Goal: Information Seeking & Learning: Check status

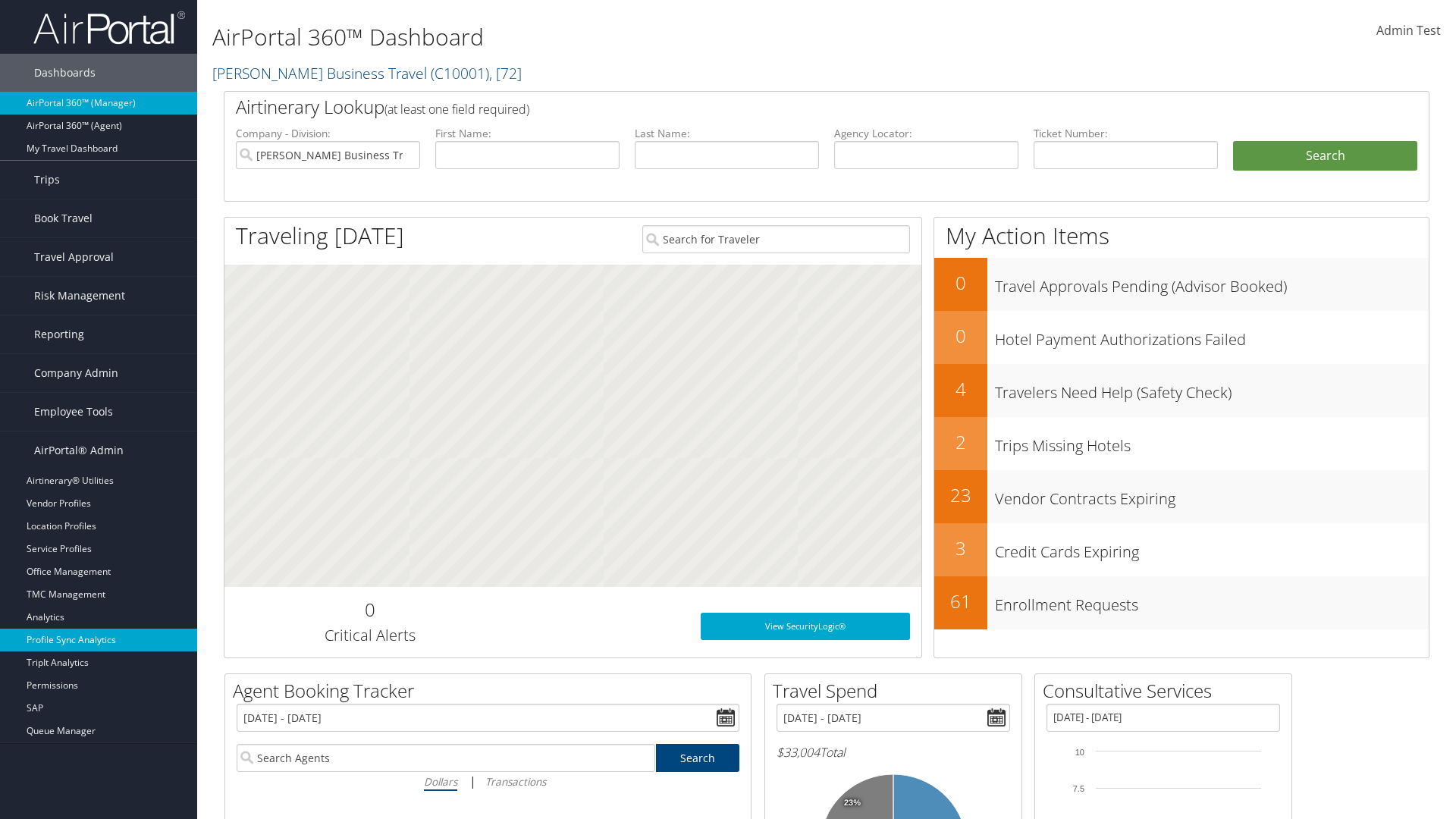
click at [99, 640] on link "Profile Sync Analytics" at bounding box center [99, 639] width 197 height 22
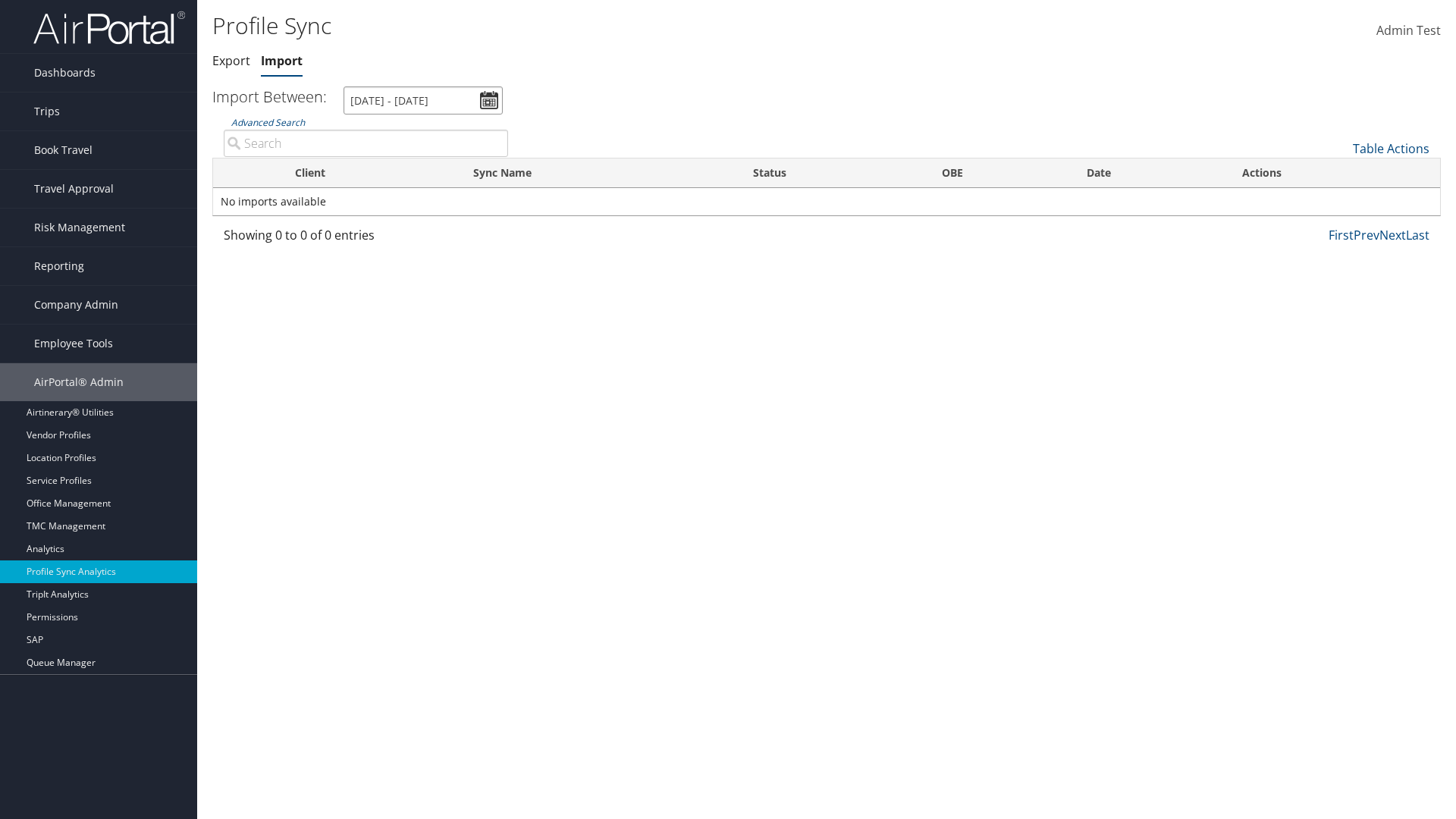
click at [424, 101] on input "7/30/2025 - 8/31/2025" at bounding box center [423, 101] width 159 height 28
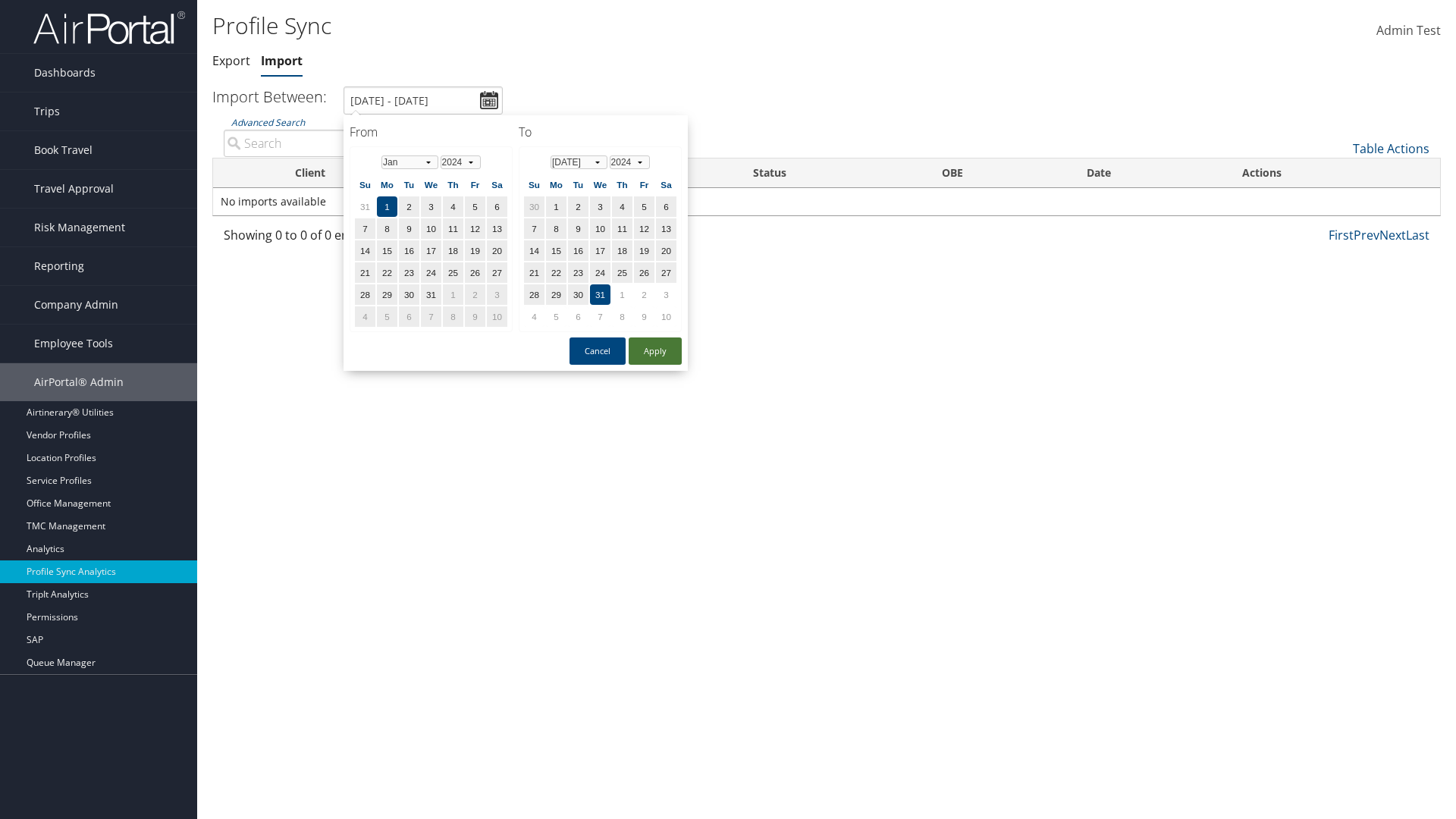
click at [655, 350] on button "Apply" at bounding box center [655, 351] width 53 height 27
type input "1/1/2024 - 7/31/2024"
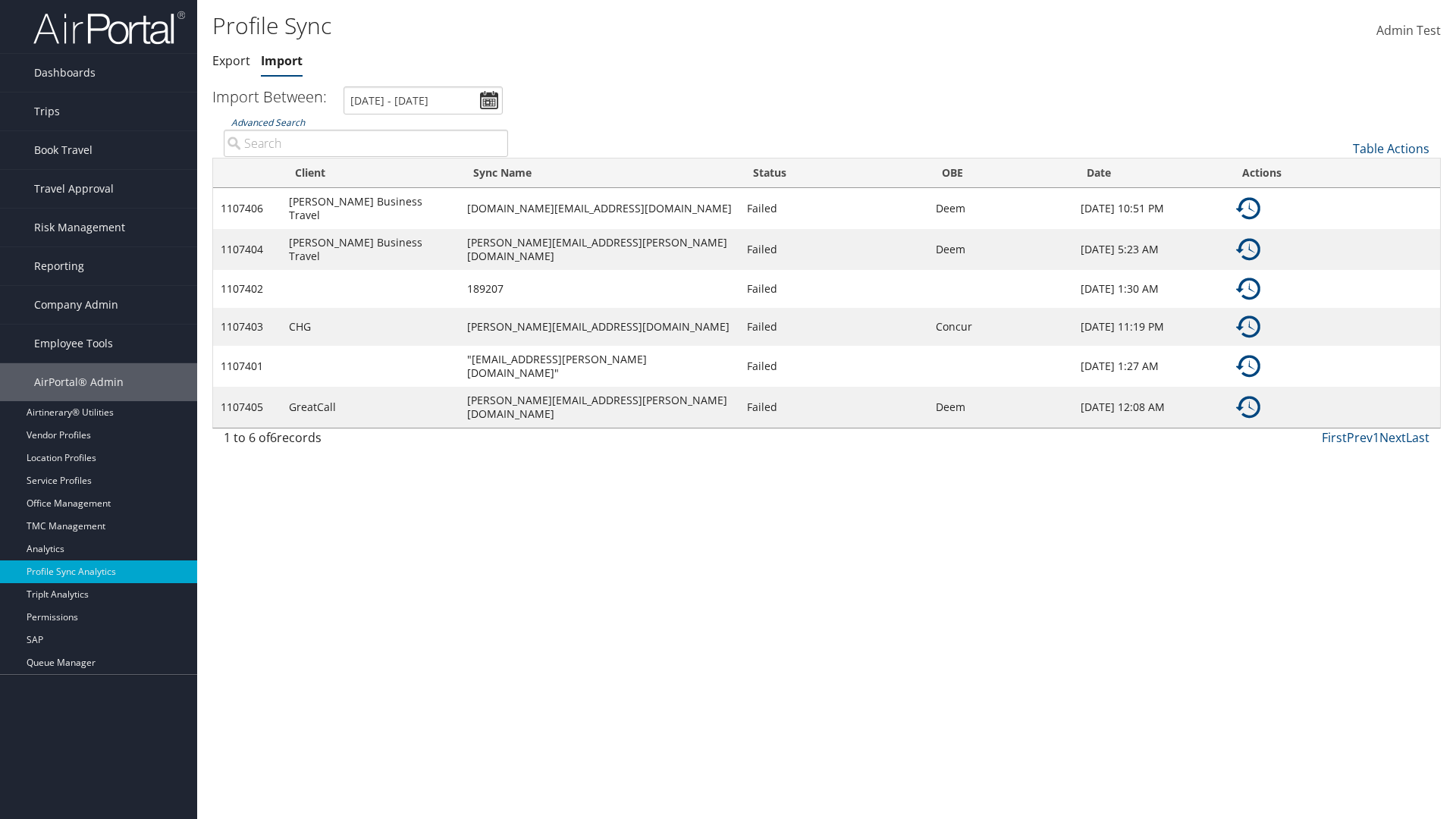
click at [267, 122] on link "Advanced Search" at bounding box center [267, 122] width 73 height 13
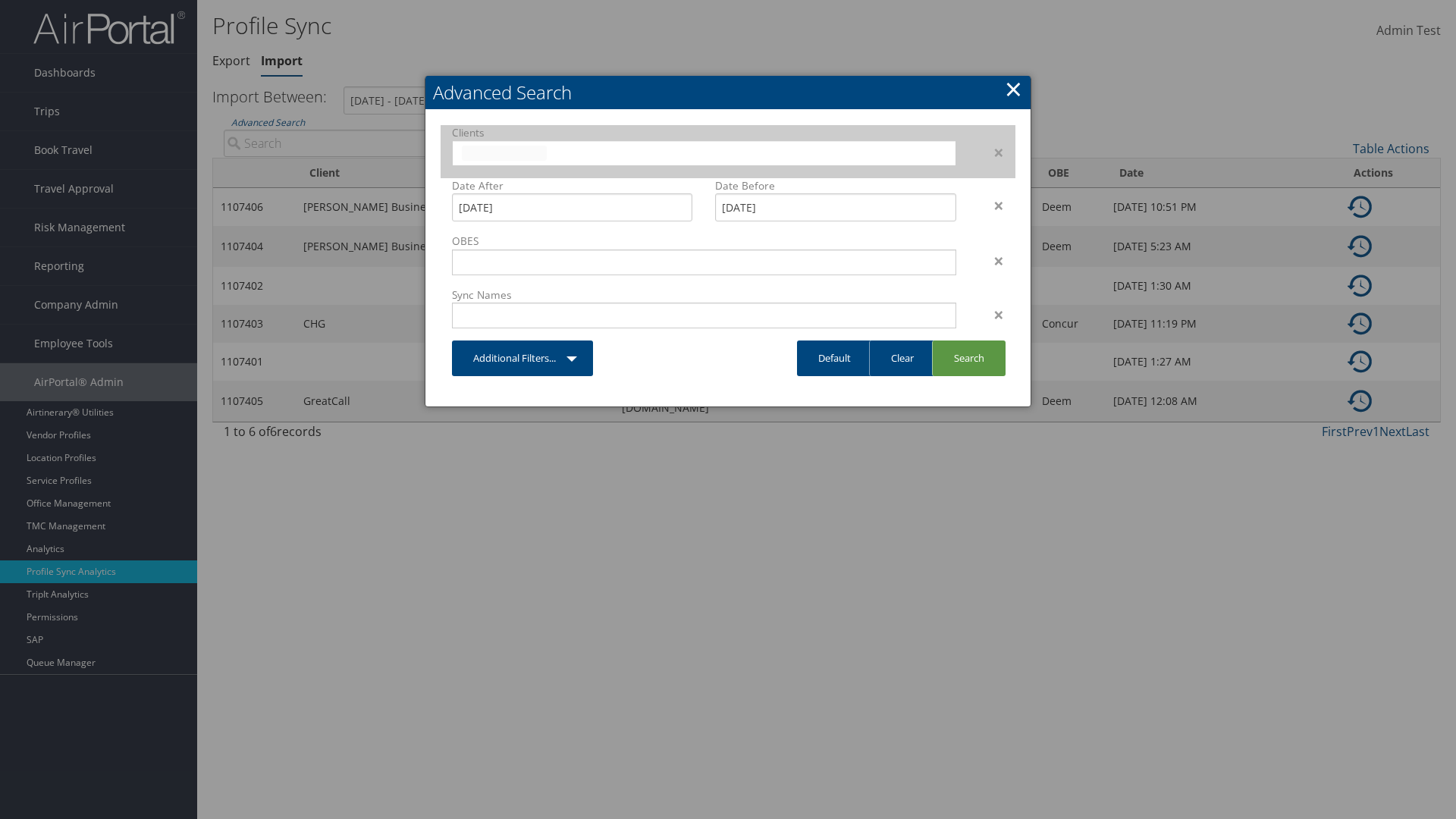
click at [546, 151] on input "text" at bounding box center [504, 153] width 85 height 16
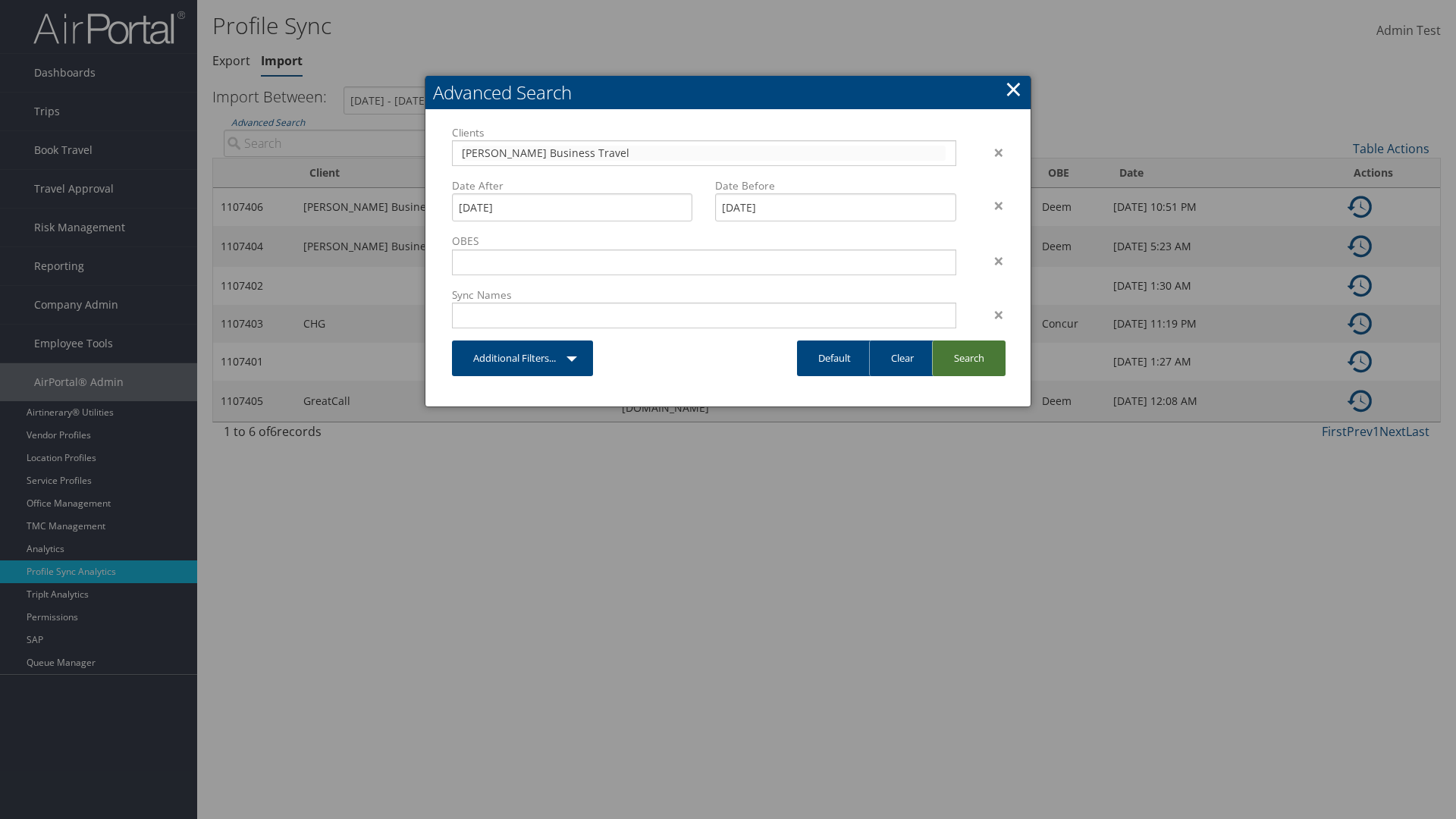
type input "[PERSON_NAME] Business Travel"
click at [968, 358] on link "Search" at bounding box center [968, 358] width 73 height 36
type input "[PERSON_NAME] Business Travel"
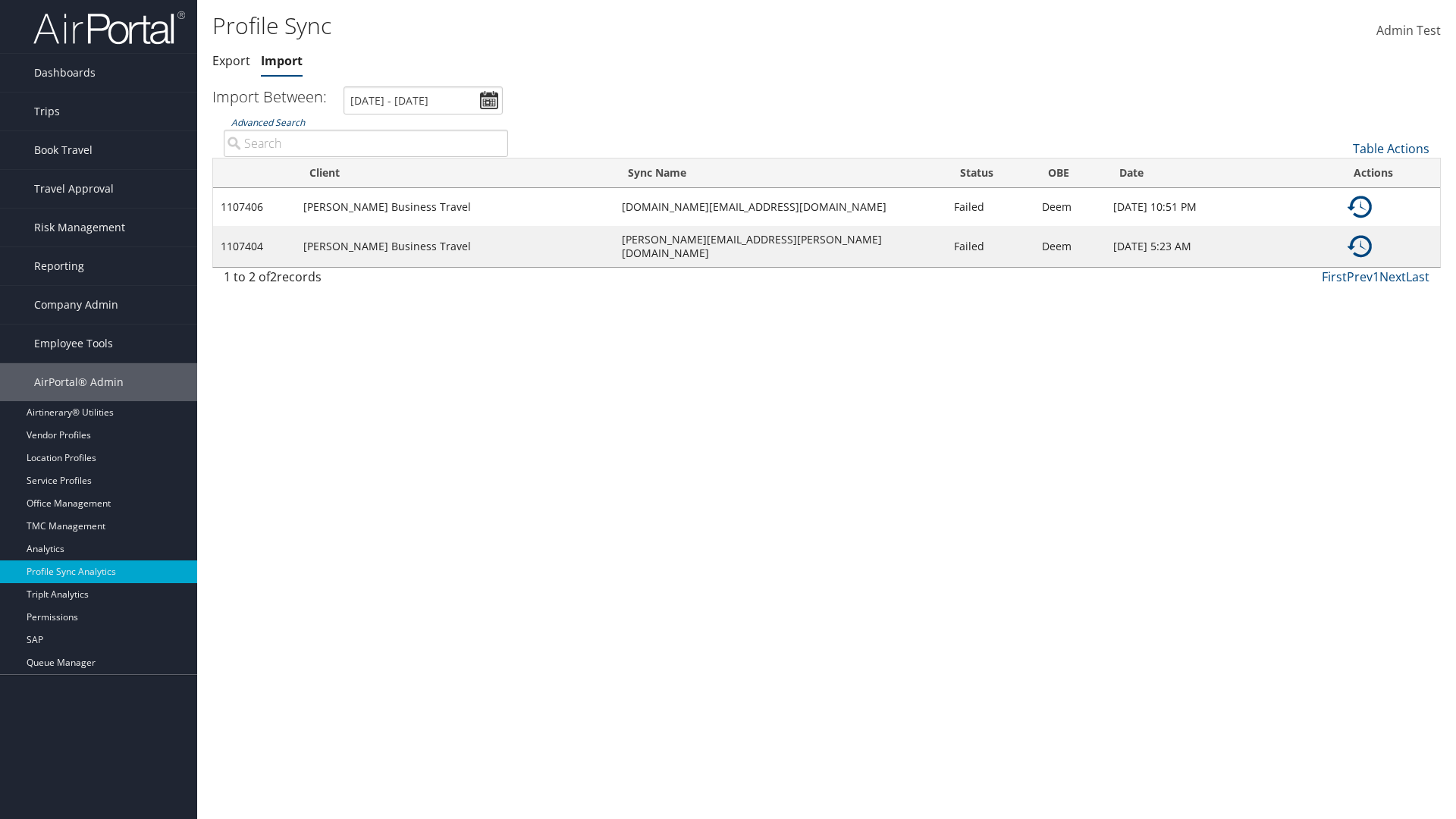
click at [267, 122] on link "Advanced Search" at bounding box center [267, 122] width 73 height 13
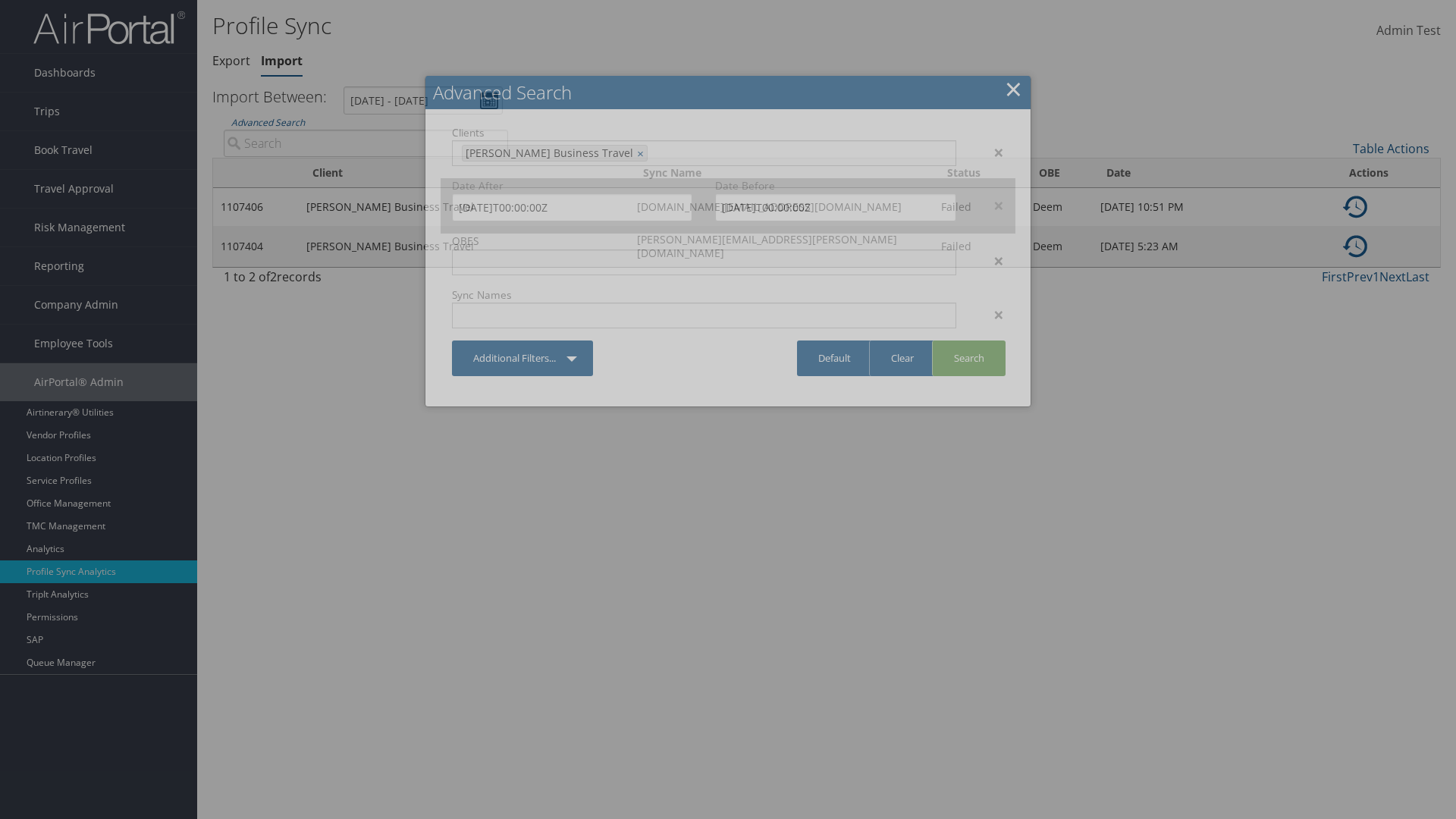
click at [991, 205] on div "×" at bounding box center [991, 205] width 48 height 19
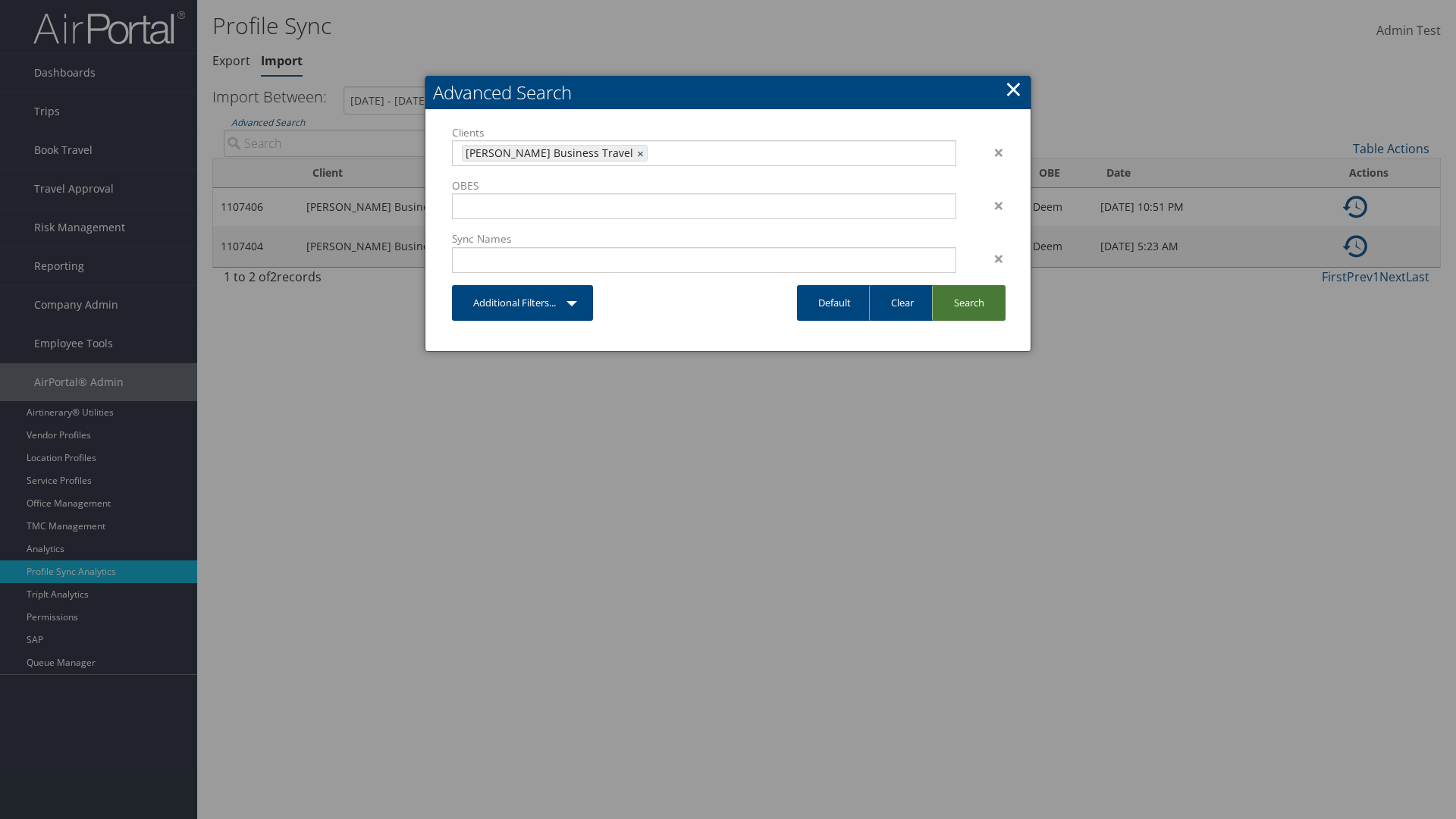
click at [968, 303] on link "Search" at bounding box center [968, 303] width 73 height 36
